Goal: Task Accomplishment & Management: Complete application form

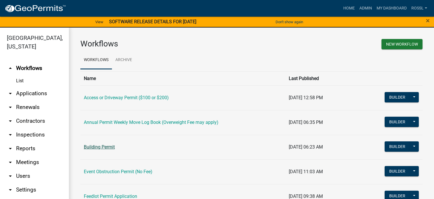
click at [113, 149] on link "Building Permit" at bounding box center [99, 147] width 31 height 5
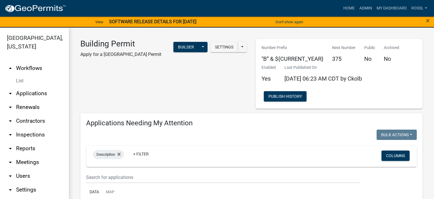
select select "2: 50"
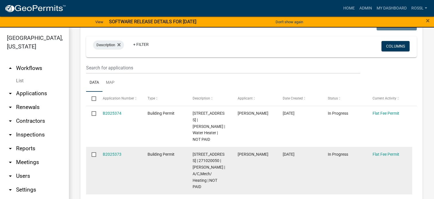
scroll to position [115, 0]
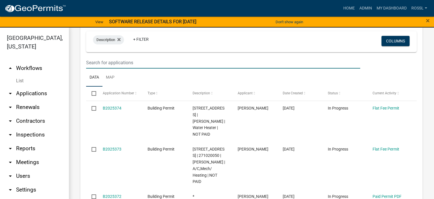
click at [116, 63] on input "text" at bounding box center [223, 63] width 274 height 12
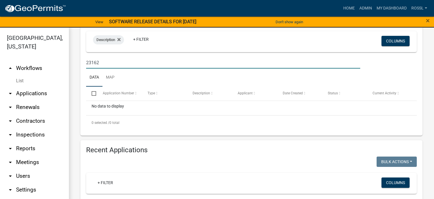
type input "23162"
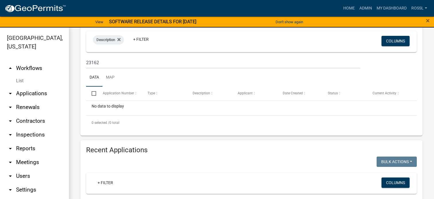
click at [128, 80] on ul "Data Map" at bounding box center [251, 78] width 331 height 18
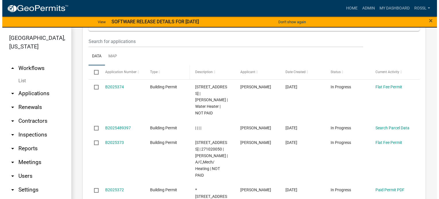
scroll to position [287, 0]
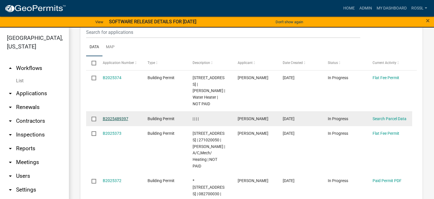
click at [114, 118] on link "B2025489397" at bounding box center [116, 119] width 26 height 5
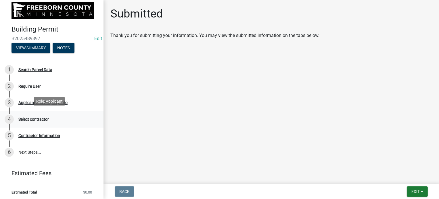
scroll to position [5, 0]
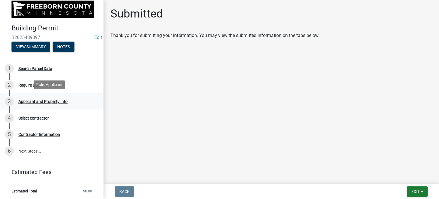
click at [32, 102] on div "Applicant and Property Info" at bounding box center [42, 102] width 49 height 4
click at [34, 98] on div "3 Applicant and Property Info" at bounding box center [50, 101] width 90 height 9
click at [25, 69] on div "Search Parcel Data" at bounding box center [35, 69] width 34 height 4
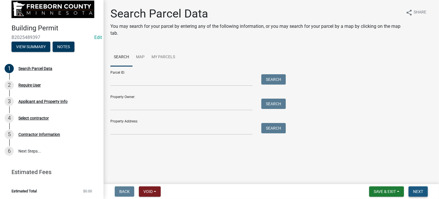
click at [423, 191] on button "Next" at bounding box center [417, 192] width 19 height 10
click at [422, 190] on span "Next" at bounding box center [418, 192] width 10 height 5
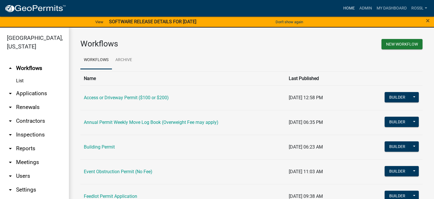
click at [347, 7] on link "Home" at bounding box center [349, 8] width 16 height 11
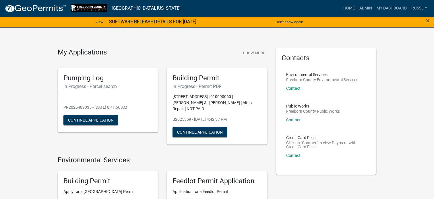
scroll to position [86, 0]
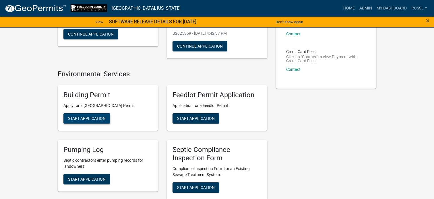
click at [82, 121] on span "Start Application" at bounding box center [87, 118] width 38 height 5
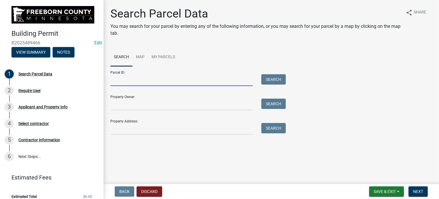
click at [119, 85] on input "Parcel ID:" at bounding box center [181, 80] width 142 height 12
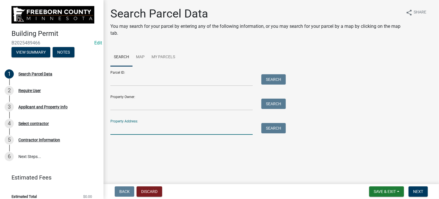
click at [130, 132] on input "Property Address:" at bounding box center [181, 129] width 142 height 12
type input "23162"
click at [277, 128] on button "Search" at bounding box center [273, 128] width 24 height 10
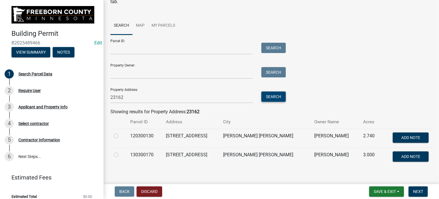
scroll to position [39, 0]
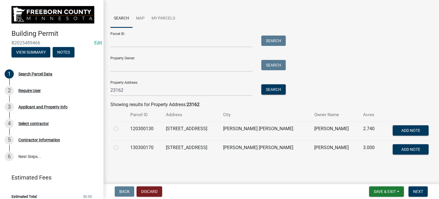
click at [121, 145] on label at bounding box center [121, 145] width 0 height 0
click at [121, 148] on input "radio" at bounding box center [123, 147] width 4 height 4
radio input "true"
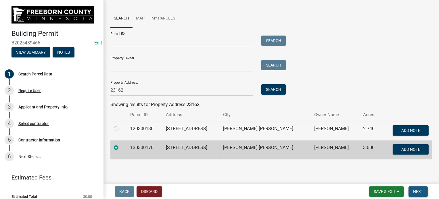
click at [415, 190] on span "Next" at bounding box center [418, 192] width 10 height 5
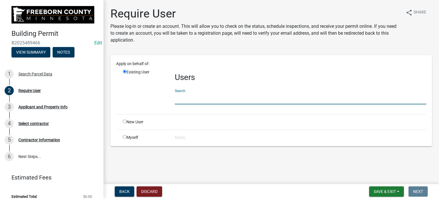
click at [190, 103] on input "text" at bounding box center [300, 99] width 251 height 12
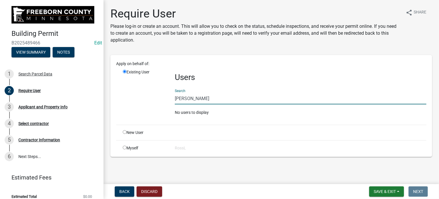
type input "[PERSON_NAME]"
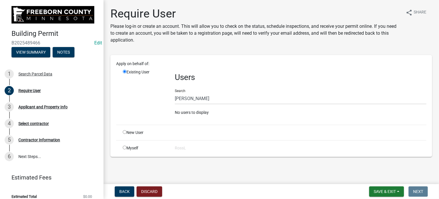
click at [126, 130] on input "radio" at bounding box center [125, 132] width 4 height 4
radio input "true"
radio input "false"
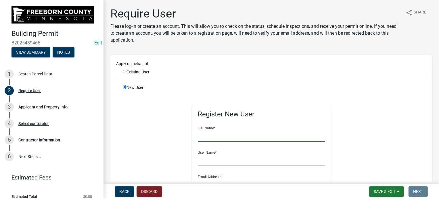
click at [199, 138] on input "text" at bounding box center [261, 136] width 127 height 12
type input "[PERSON_NAME]"
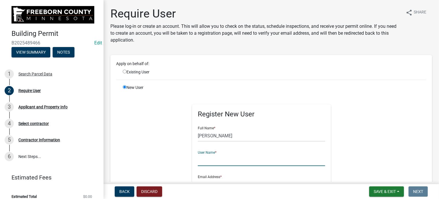
drag, startPoint x: 197, startPoint y: 165, endPoint x: 202, endPoint y: 165, distance: 5.2
click at [198, 165] on input "text" at bounding box center [261, 161] width 127 height 12
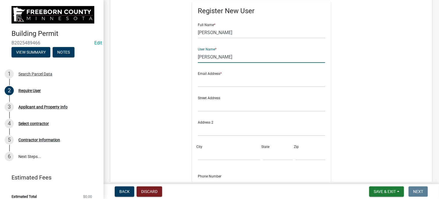
scroll to position [115, 0]
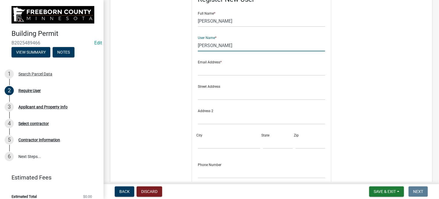
type input "[PERSON_NAME]"
click at [203, 70] on input "text" at bounding box center [261, 70] width 127 height 12
type input "[PERSON_NAME][EMAIL_ADDRESS][PERSON_NAME][DOMAIN_NAME][PERSON_NAME]"
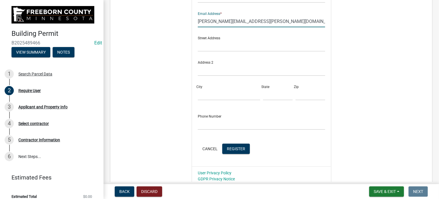
scroll to position [211, 0]
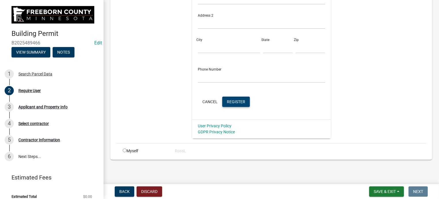
click at [233, 99] on button "Register" at bounding box center [236, 102] width 28 height 10
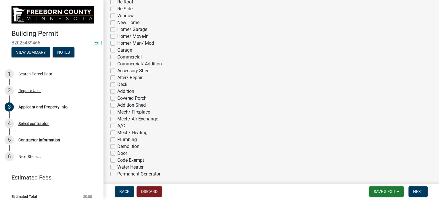
scroll to position [316, 0]
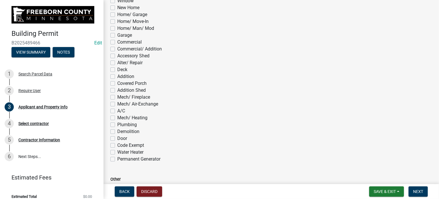
click at [117, 118] on label "Mech/ Heating" at bounding box center [132, 118] width 30 height 7
click at [117, 118] on input "Mech/ Heating" at bounding box center [119, 117] width 4 height 4
checkbox input "true"
checkbox input "false"
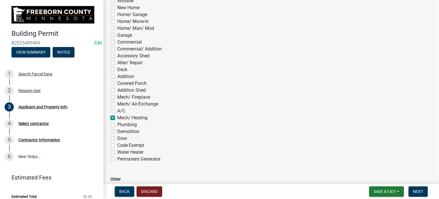
checkbox input "false"
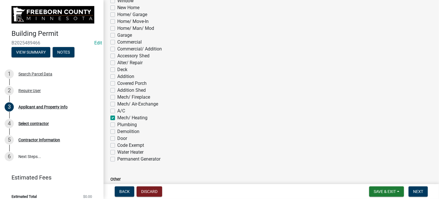
checkbox input "false"
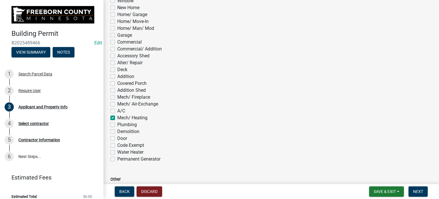
checkbox input "false"
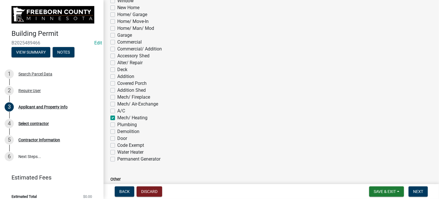
checkbox input "false"
checkbox input "true"
checkbox input "false"
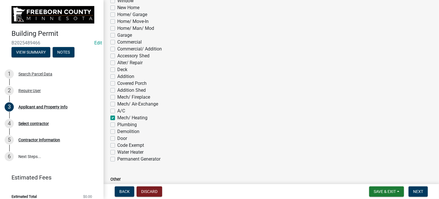
checkbox input "false"
click at [117, 153] on label "Water Heater" at bounding box center [130, 152] width 26 height 7
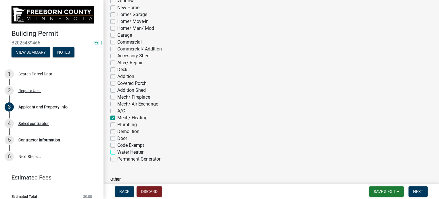
click at [117, 153] on input "Water Heater" at bounding box center [119, 151] width 4 height 4
checkbox input "true"
checkbox input "false"
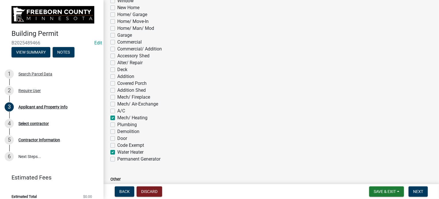
checkbox input "false"
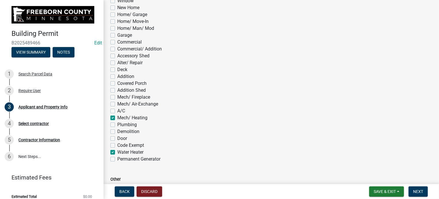
checkbox input "false"
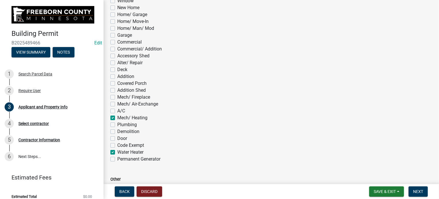
checkbox input "false"
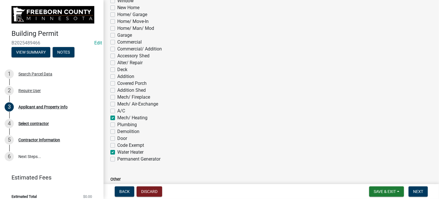
checkbox input "false"
checkbox input "true"
checkbox input "false"
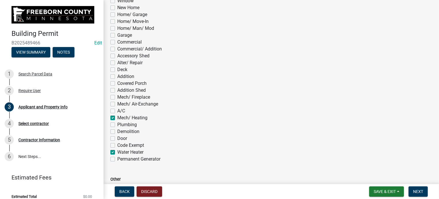
checkbox input "false"
checkbox input "true"
checkbox input "false"
click at [117, 151] on label "Water Heater" at bounding box center [130, 152] width 26 height 7
click at [117, 151] on input "Water Heater" at bounding box center [119, 151] width 4 height 4
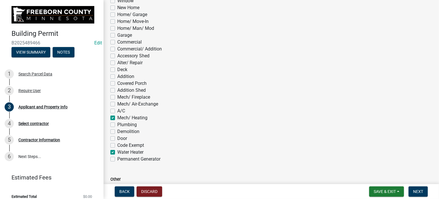
checkbox input "false"
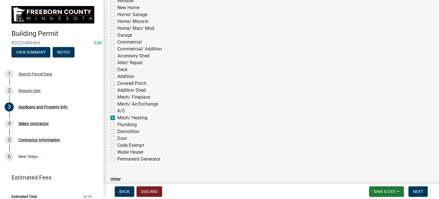
checkbox input "false"
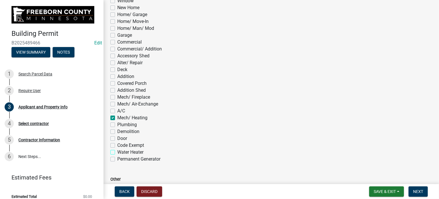
checkbox input "false"
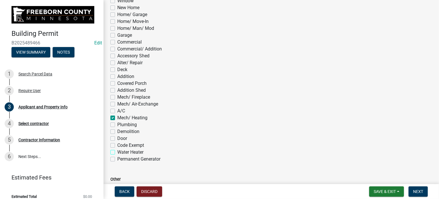
checkbox input "false"
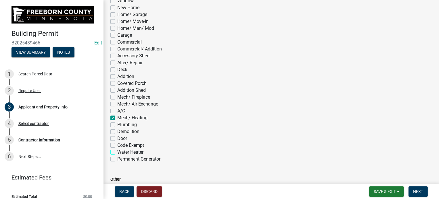
checkbox input "true"
checkbox input "false"
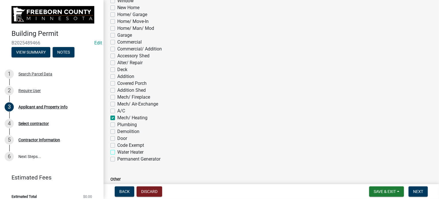
checkbox input "false"
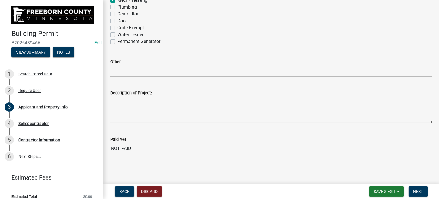
click at [123, 113] on textarea "Description of Project:" at bounding box center [271, 110] width 322 height 27
type textarea "New furnace and heat plump installation"
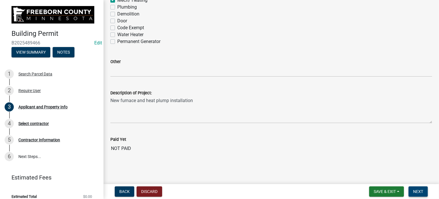
click at [415, 190] on span "Next" at bounding box center [418, 192] width 10 height 5
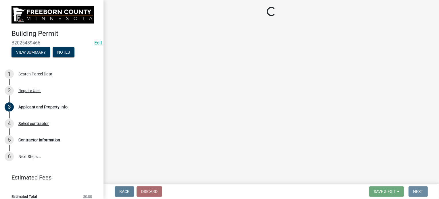
scroll to position [0, 0]
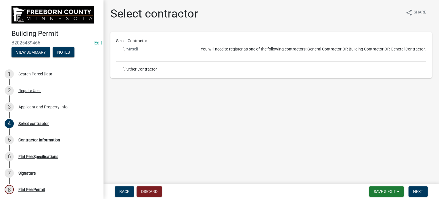
click at [123, 69] on input "radio" at bounding box center [125, 69] width 4 height 4
radio input "true"
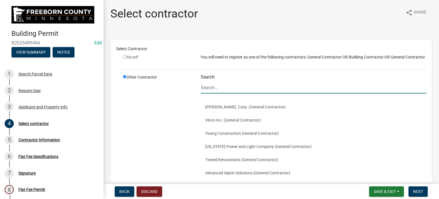
click at [232, 92] on input "Search" at bounding box center [314, 88] width 226 height 12
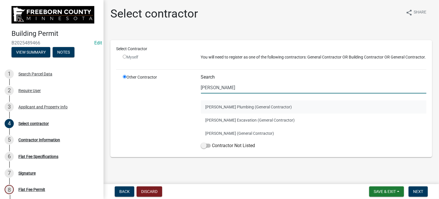
type input "[PERSON_NAME]"
click at [221, 111] on button "[PERSON_NAME] Plumbing (General Contractor)" at bounding box center [314, 107] width 226 height 13
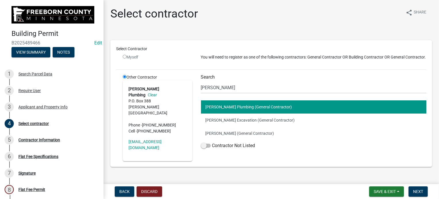
click at [270, 113] on button "[PERSON_NAME] Plumbing (General Contractor)" at bounding box center [314, 107] width 226 height 13
click at [422, 190] on span "Next" at bounding box center [418, 192] width 10 height 5
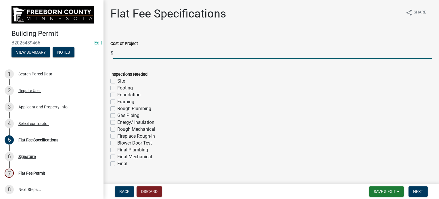
click at [118, 53] on input "text" at bounding box center [272, 53] width 319 height 12
type input "11500"
click at [117, 165] on label "Final" at bounding box center [122, 164] width 10 height 7
click at [117, 164] on input "Final" at bounding box center [119, 163] width 4 height 4
checkbox input "true"
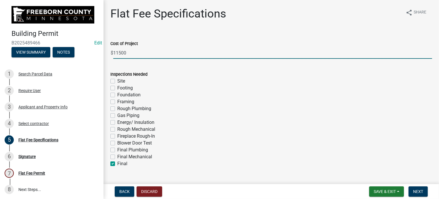
checkbox input "false"
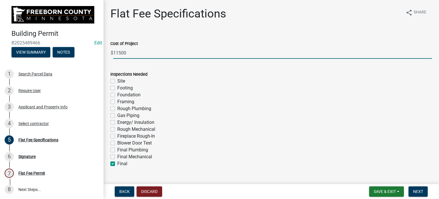
checkbox input "false"
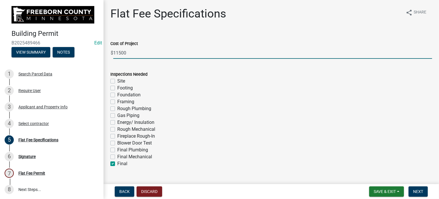
checkbox input "false"
checkbox input "true"
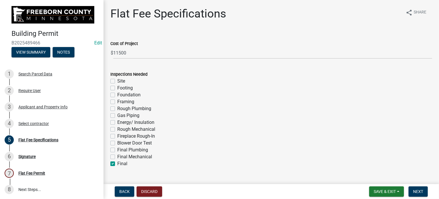
scroll to position [115, 0]
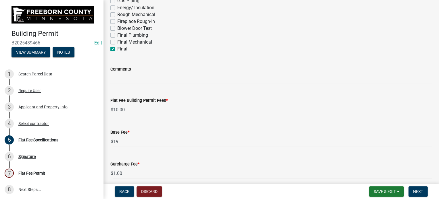
click at [132, 79] on input "Comments" at bounding box center [271, 79] width 322 height 12
type input "Furnace and heat pump"
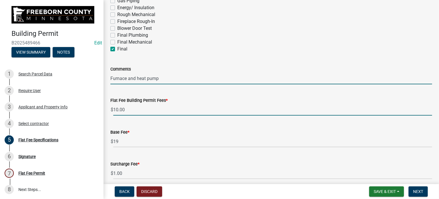
click at [131, 105] on input "10.00" at bounding box center [272, 110] width 319 height 12
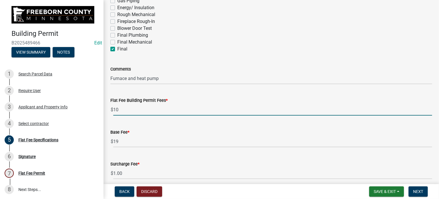
type input "1"
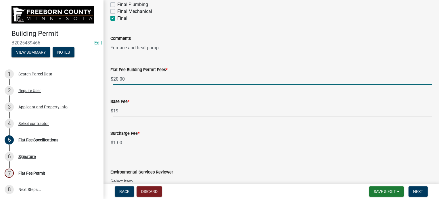
scroll to position [179, 0]
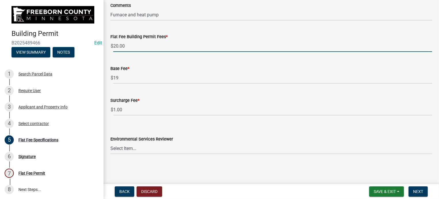
type input "20.00"
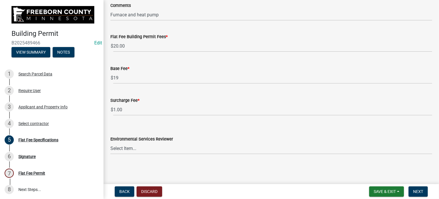
click at [177, 121] on wm-data-entity-input-list "Cost of Project $ 11500 Inspections Needed Site Footing Foundation Framing Roug…" at bounding box center [271, 6] width 322 height 306
click at [420, 191] on span "Next" at bounding box center [418, 192] width 10 height 5
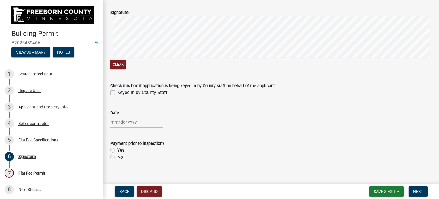
scroll to position [36, 0]
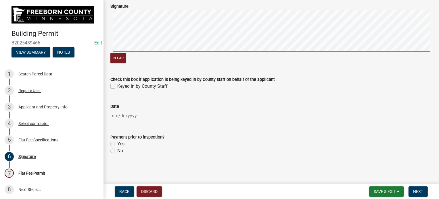
click at [117, 84] on label "Keyed in by County Staff" at bounding box center [142, 86] width 50 height 7
click at [117, 84] on input "Keyed in by County Staff" at bounding box center [119, 85] width 4 height 4
checkbox input "true"
click at [110, 118] on div "Date" at bounding box center [271, 108] width 330 height 27
select select "10"
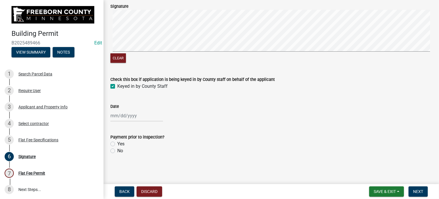
select select "2025"
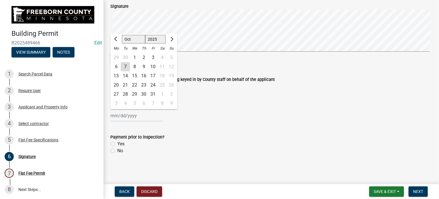
click at [138, 116] on div "[PERSON_NAME] Feb Mar Apr [PERSON_NAME][DATE] Oct Nov [DATE] 1526 1527 1528 152…" at bounding box center [136, 116] width 53 height 12
click at [128, 66] on div "7" at bounding box center [125, 66] width 9 height 9
type input "[DATE]"
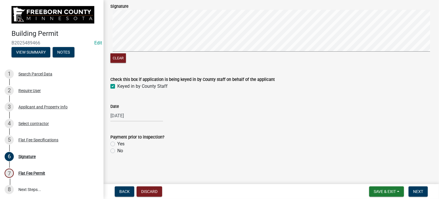
click at [117, 150] on label "No" at bounding box center [120, 151] width 6 height 7
click at [117, 150] on input "No" at bounding box center [119, 150] width 4 height 4
radio input "true"
click at [422, 188] on button "Next" at bounding box center [417, 192] width 19 height 10
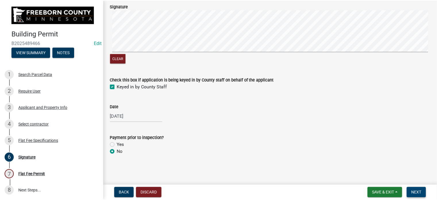
scroll to position [0, 0]
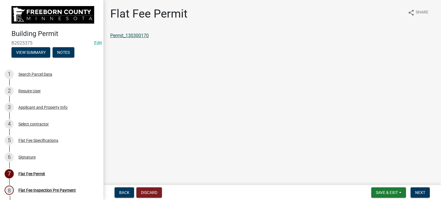
click at [140, 37] on link "Permit_130300170" at bounding box center [129, 35] width 39 height 5
click at [393, 192] on span "Save & Exit" at bounding box center [387, 192] width 22 height 5
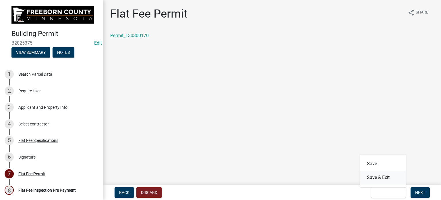
click at [386, 178] on button "Save & Exit" at bounding box center [383, 177] width 46 height 14
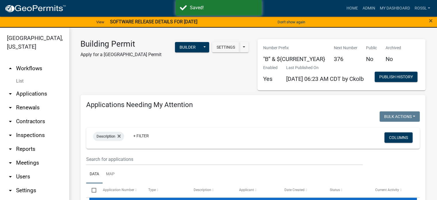
select select "2: 50"
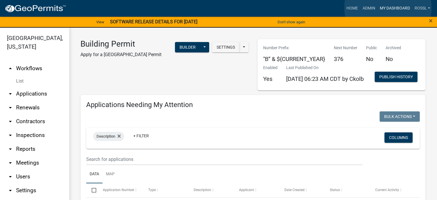
click at [388, 8] on link "My Dashboard" at bounding box center [394, 8] width 35 height 11
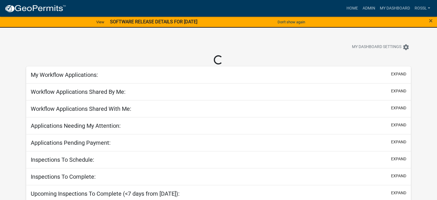
select select "2: 50"
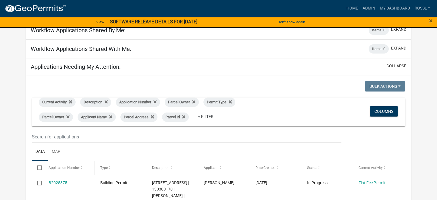
scroll to position [57, 0]
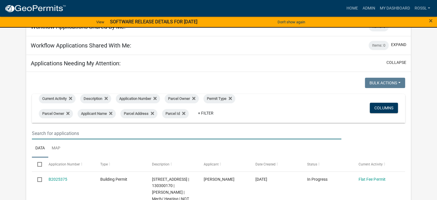
click at [71, 135] on input "text" at bounding box center [186, 133] width 309 height 12
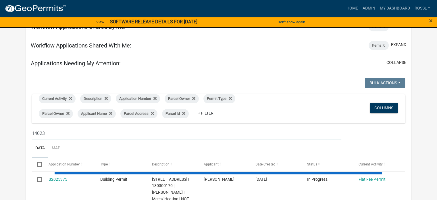
type input "14023"
click at [82, 146] on ul "Data Map" at bounding box center [218, 148] width 373 height 18
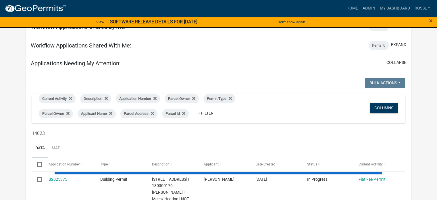
scroll to position [144, 0]
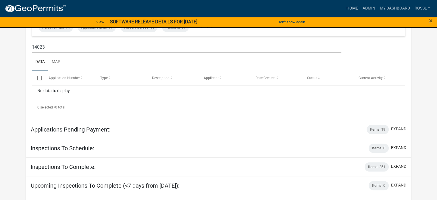
click at [350, 9] on link "Home" at bounding box center [352, 8] width 16 height 11
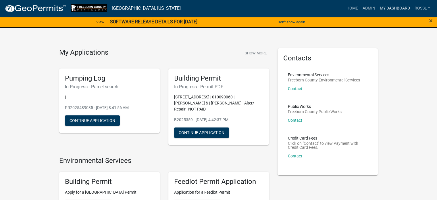
click at [388, 9] on link "My Dashboard" at bounding box center [394, 8] width 35 height 11
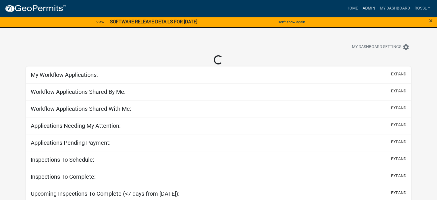
click at [370, 8] on link "Admin" at bounding box center [368, 8] width 17 height 11
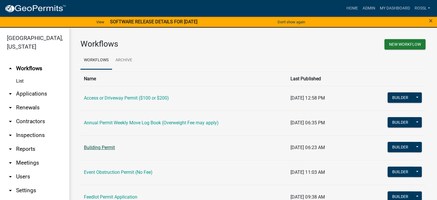
click at [107, 147] on link "Building Permit" at bounding box center [99, 147] width 31 height 5
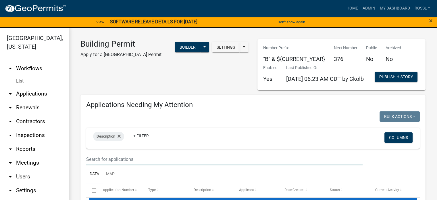
select select "2: 50"
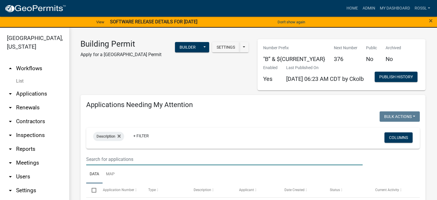
click at [119, 165] on input "text" at bounding box center [224, 159] width 276 height 12
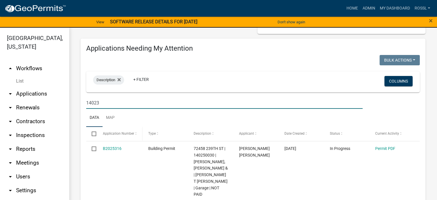
scroll to position [57, 0]
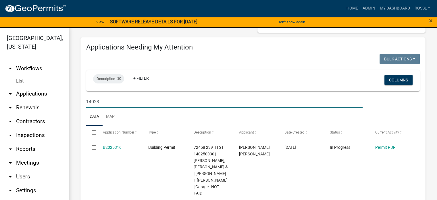
type input "14023"
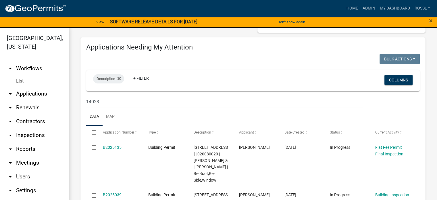
click at [141, 126] on ul "Data Map" at bounding box center [253, 116] width 334 height 18
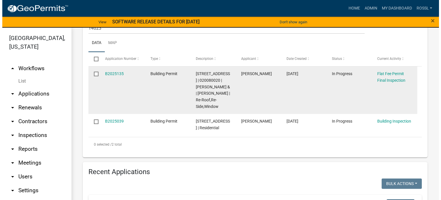
scroll to position [144, 0]
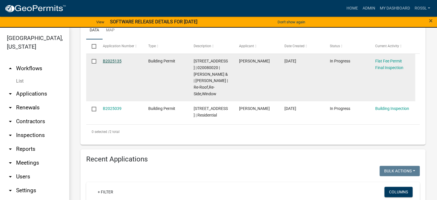
click at [114, 63] on link "B2025135" at bounding box center [112, 61] width 19 height 5
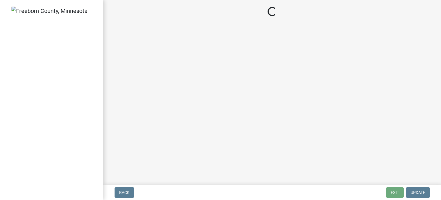
select select "3613e5d6-c0da-40a7-83d4-d5638b2e6124"
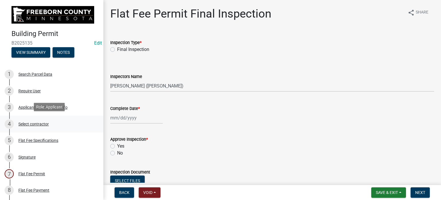
click at [27, 125] on div "Select contractor" at bounding box center [33, 124] width 30 height 4
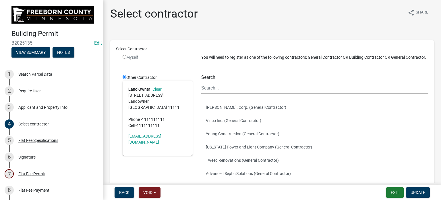
scroll to position [114, 0]
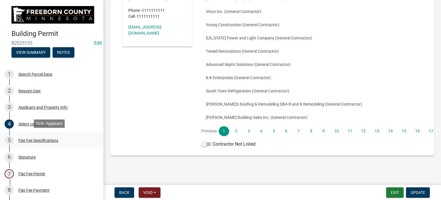
click at [46, 141] on div "Flat Fee Specifications" at bounding box center [38, 140] width 40 height 4
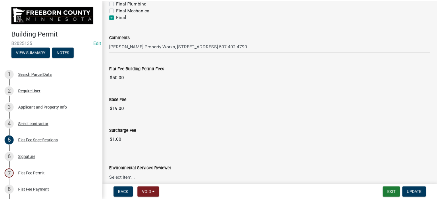
scroll to position [175, 0]
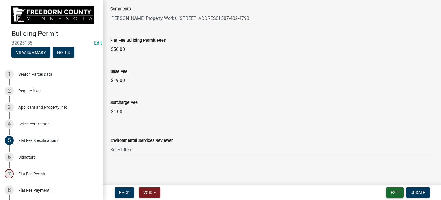
click at [393, 190] on button "Exit" at bounding box center [395, 192] width 18 height 10
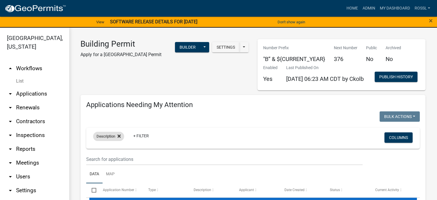
select select "2: 50"
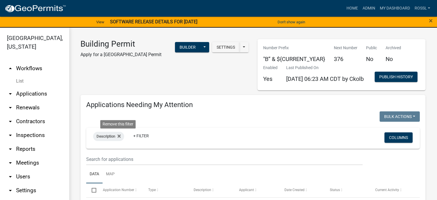
select select "2: 50"
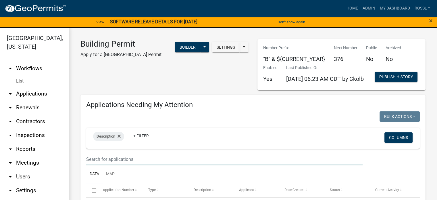
click at [113, 165] on input "text" at bounding box center [224, 159] width 276 height 12
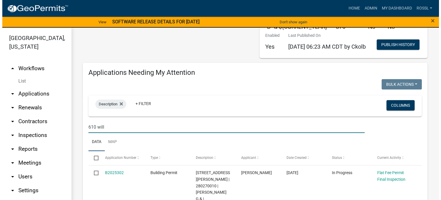
scroll to position [86, 0]
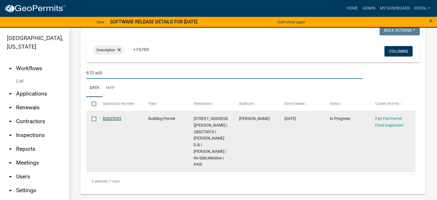
type input "610 will"
click at [114, 121] on link "B2025302" at bounding box center [112, 118] width 19 height 5
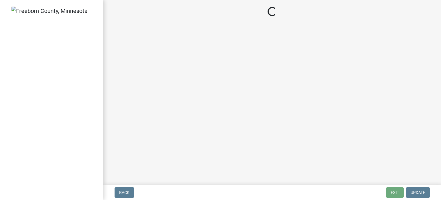
select select "3613e5d6-c0da-40a7-83d4-d5638b2e6124"
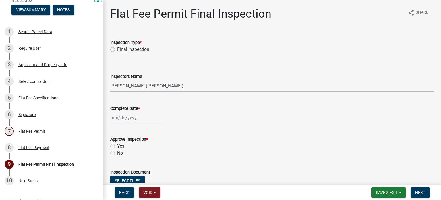
scroll to position [86, 0]
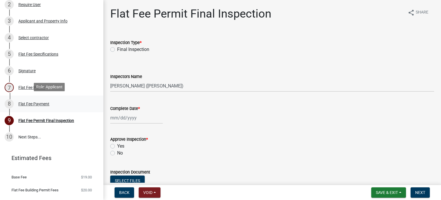
click at [29, 102] on div "Flat Fee Payment" at bounding box center [33, 104] width 31 height 4
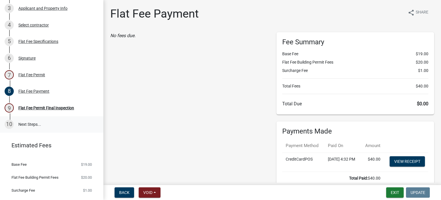
scroll to position [110, 0]
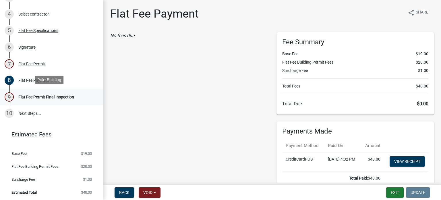
click at [47, 97] on div "Flat Fee Permit Final Inspection" at bounding box center [46, 97] width 56 height 4
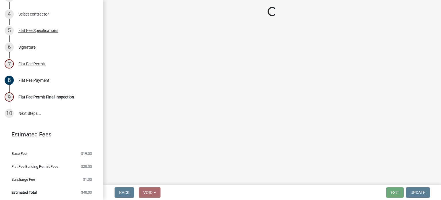
select select "3613e5d6-c0da-40a7-83d4-d5638b2e6124"
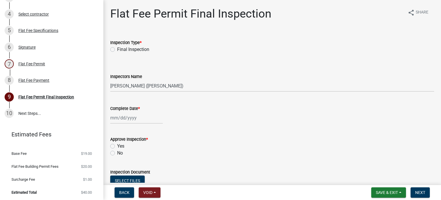
click at [117, 48] on label "Final Inspection" at bounding box center [133, 49] width 32 height 7
click at [117, 48] on input "Final Inspection" at bounding box center [119, 48] width 4 height 4
radio input "true"
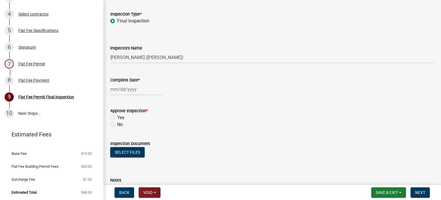
scroll to position [29, 0]
click at [113, 90] on div at bounding box center [136, 89] width 53 height 12
select select "10"
select select "2025"
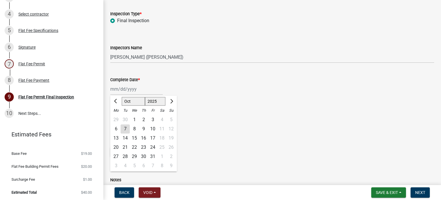
click at [145, 146] on div "23" at bounding box center [143, 147] width 9 height 9
type input "[DATE]"
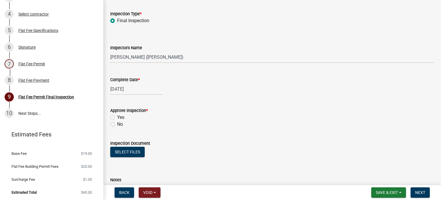
click at [114, 114] on div "Yes" at bounding box center [272, 117] width 324 height 7
click at [117, 116] on label "Yes" at bounding box center [120, 117] width 7 height 7
click at [117, 116] on input "Yes" at bounding box center [119, 116] width 4 height 4
radio input "true"
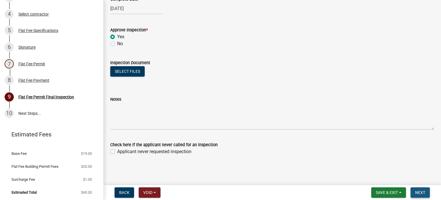
click at [419, 191] on span "Next" at bounding box center [420, 192] width 10 height 5
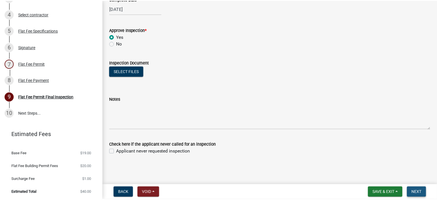
scroll to position [0, 0]
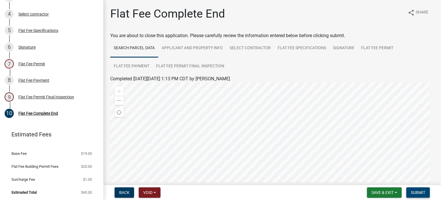
click at [421, 192] on span "Submit" at bounding box center [418, 192] width 14 height 5
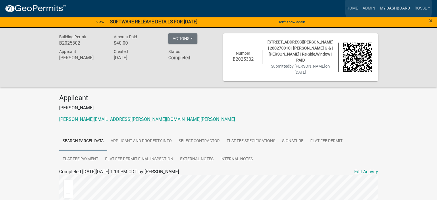
click at [388, 7] on link "My Dashboard" at bounding box center [394, 8] width 35 height 11
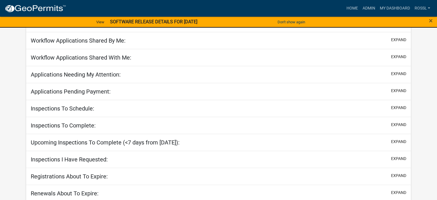
scroll to position [52, 0]
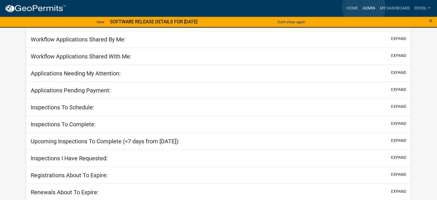
click at [364, 7] on link "Admin" at bounding box center [368, 8] width 17 height 11
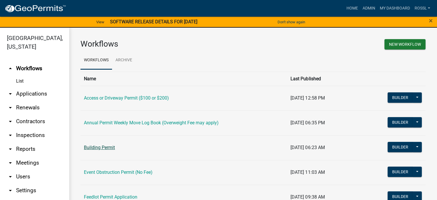
click at [114, 148] on link "Building Permit" at bounding box center [99, 147] width 31 height 5
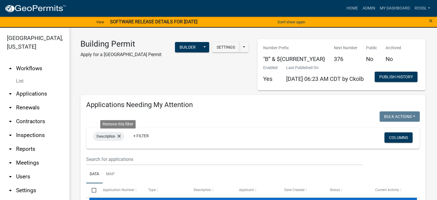
select select "2: 50"
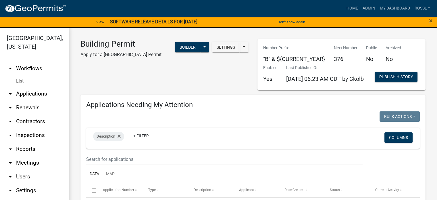
scroll to position [29, 0]
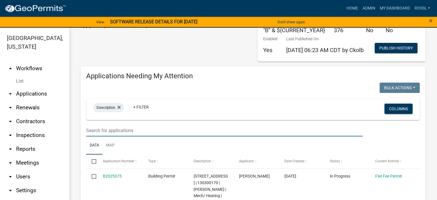
click at [117, 136] on input "text" at bounding box center [224, 130] width 276 height 12
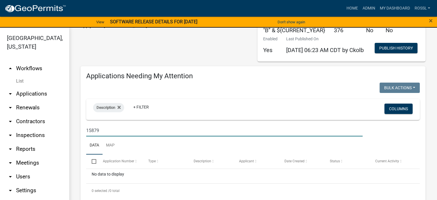
drag, startPoint x: 172, startPoint y: 176, endPoint x: 167, endPoint y: 170, distance: 8.2
click at [168, 170] on wm-datatable "Bulk Actions Void Expire Lock Withdraw Description + Filter Columns 15879 Data …" at bounding box center [253, 139] width 334 height 115
click at [108, 136] on input "15879" at bounding box center [224, 130] width 276 height 12
type input "1"
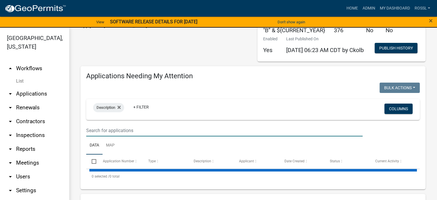
select select "2: 50"
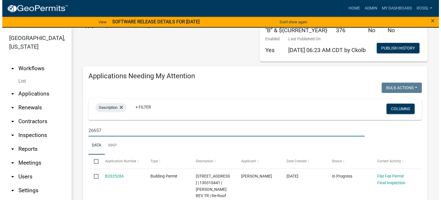
scroll to position [115, 0]
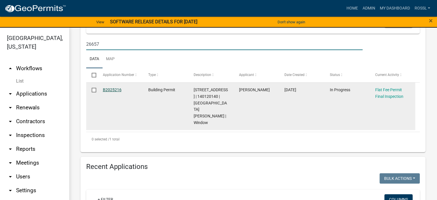
type input "26657"
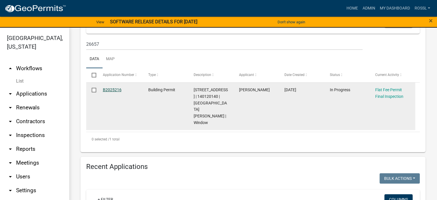
click at [117, 92] on link "B2025216" at bounding box center [112, 89] width 19 height 5
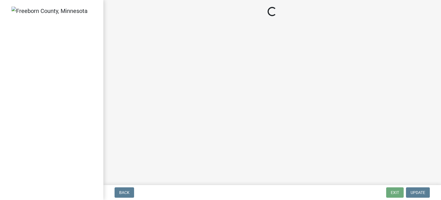
select select "3613e5d6-c0da-40a7-83d4-d5638b2e6124"
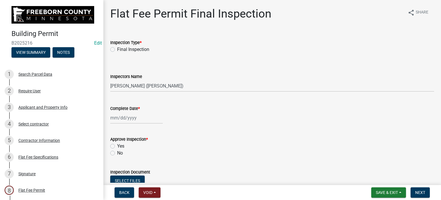
click at [117, 48] on label "Final Inspection" at bounding box center [133, 49] width 32 height 7
click at [117, 48] on input "Final Inspection" at bounding box center [119, 48] width 4 height 4
radio input "true"
select select "10"
select select "2025"
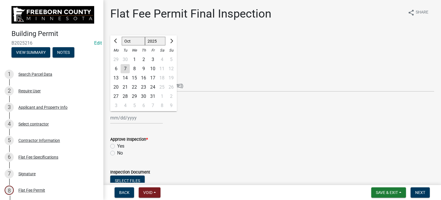
click at [122, 116] on div "[PERSON_NAME] Feb Mar Apr [PERSON_NAME][DATE] Oct Nov [DATE] 1526 1527 1528 152…" at bounding box center [136, 118] width 53 height 12
click at [154, 87] on div "24" at bounding box center [152, 86] width 9 height 9
type input "[DATE]"
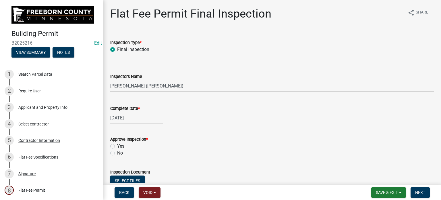
click at [175, 113] on div "[DATE]" at bounding box center [272, 118] width 324 height 12
click at [117, 144] on label "Yes" at bounding box center [120, 146] width 7 height 7
click at [117, 144] on input "Yes" at bounding box center [119, 145] width 4 height 4
radio input "true"
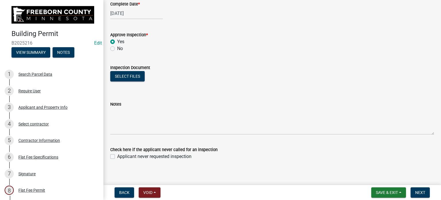
scroll to position [109, 0]
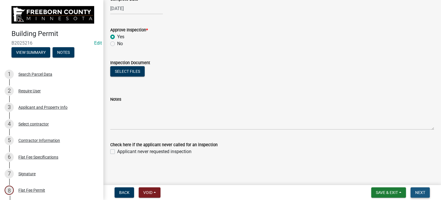
click at [421, 192] on span "Next" at bounding box center [420, 192] width 10 height 5
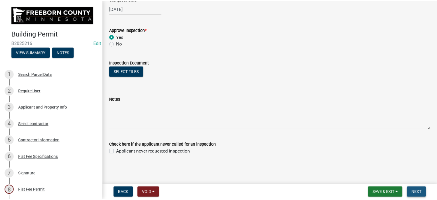
scroll to position [0, 0]
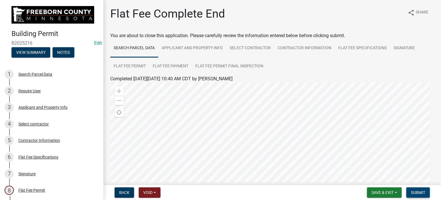
click at [418, 194] on span "Submit" at bounding box center [418, 192] width 14 height 5
